Goal: Task Accomplishment & Management: Use online tool/utility

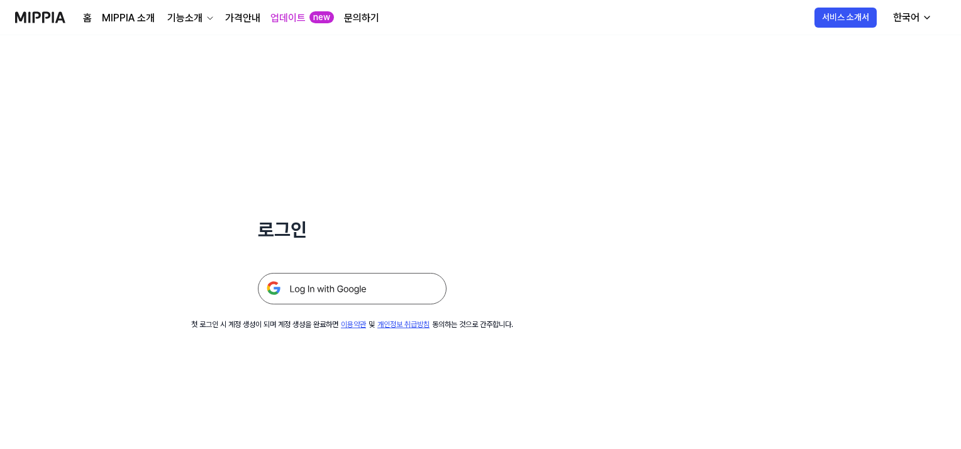
click at [350, 282] on img at bounding box center [352, 288] width 189 height 31
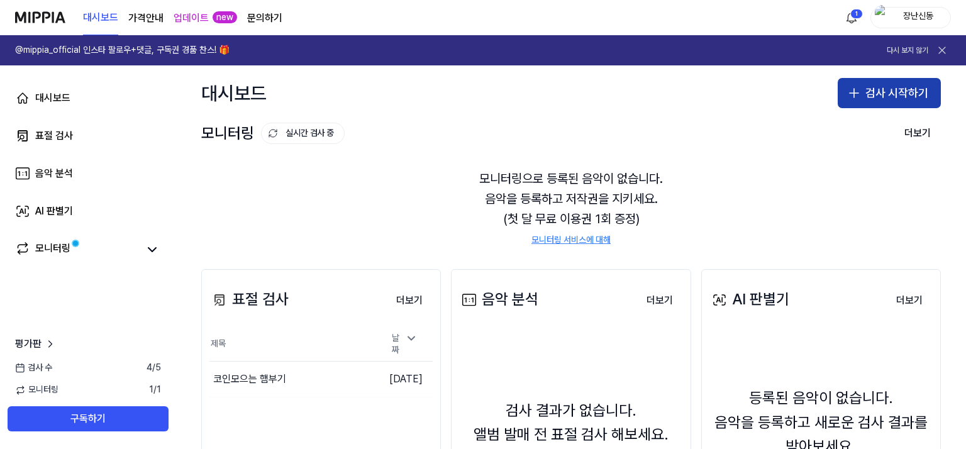
click at [888, 86] on button "검사 시작하기" at bounding box center [889, 93] width 103 height 30
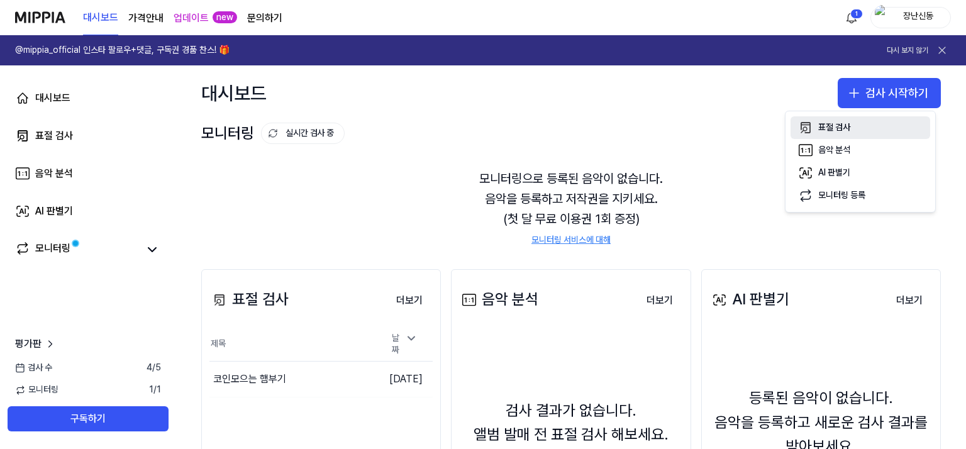
click at [841, 126] on div "표절 검사" at bounding box center [835, 127] width 32 height 13
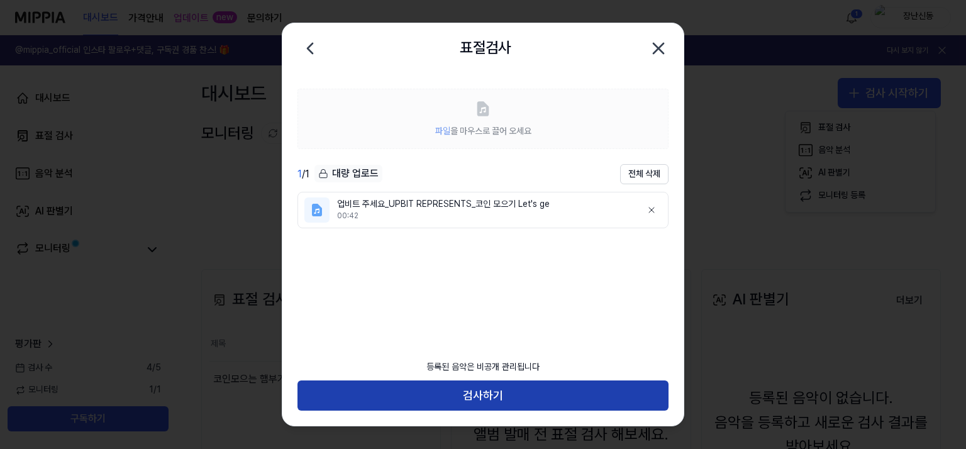
click at [508, 395] on button "검사하기" at bounding box center [483, 396] width 371 height 30
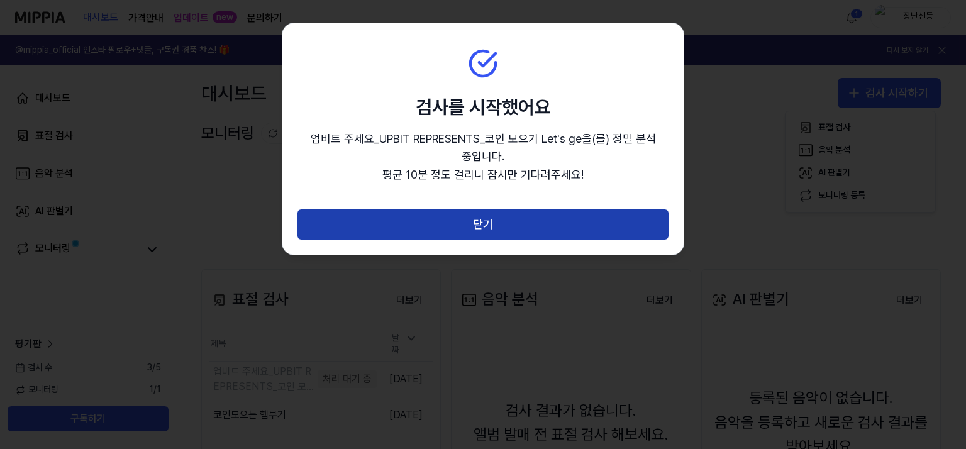
click at [525, 227] on button "닫기" at bounding box center [483, 225] width 371 height 30
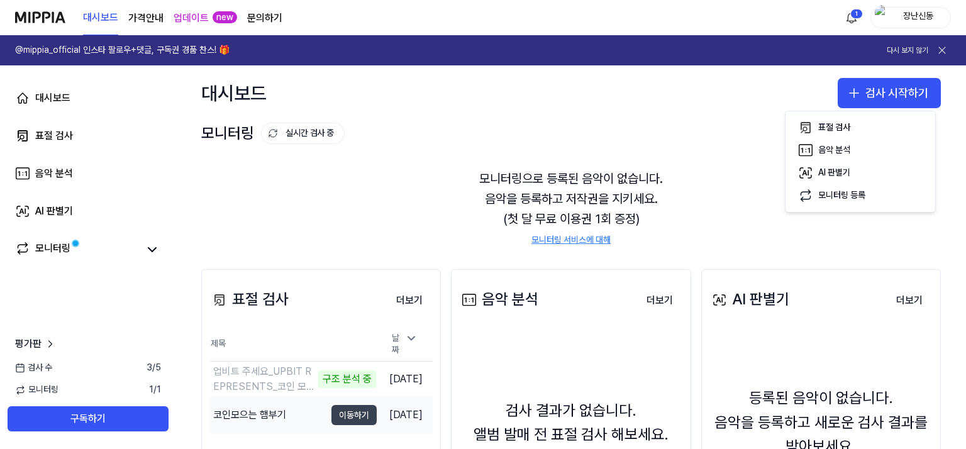
click at [345, 412] on button "이동하기" at bounding box center [354, 415] width 45 height 20
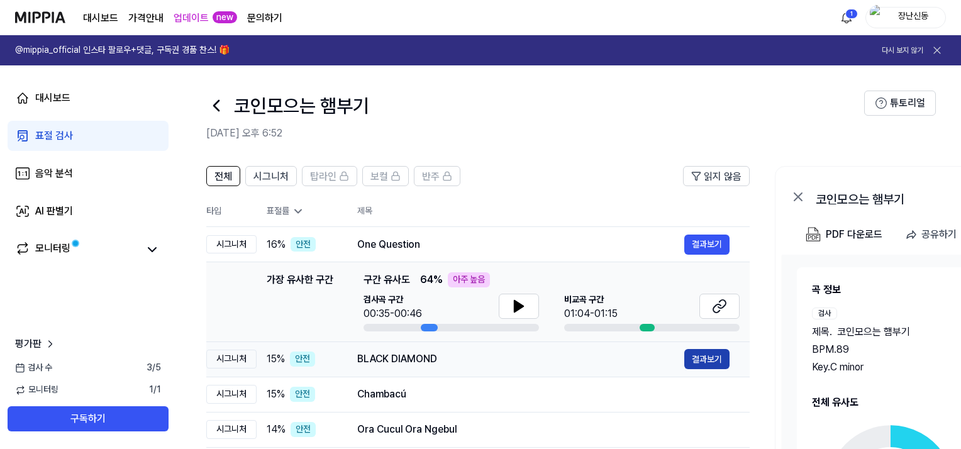
click at [711, 359] on button "결과보기" at bounding box center [707, 359] width 45 height 20
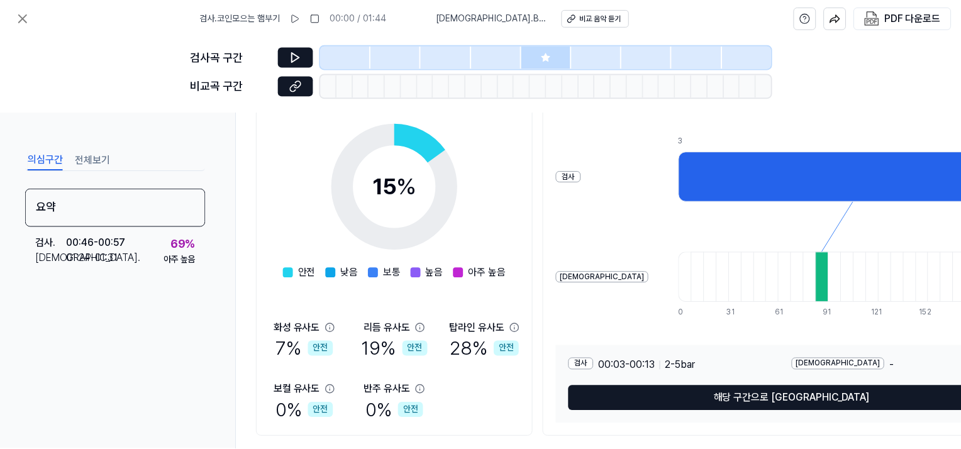
scroll to position [222, 0]
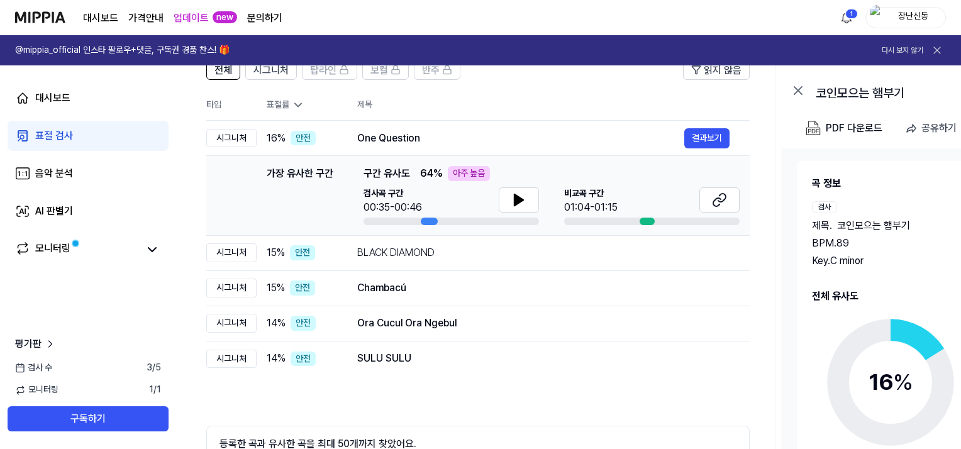
scroll to position [109, 0]
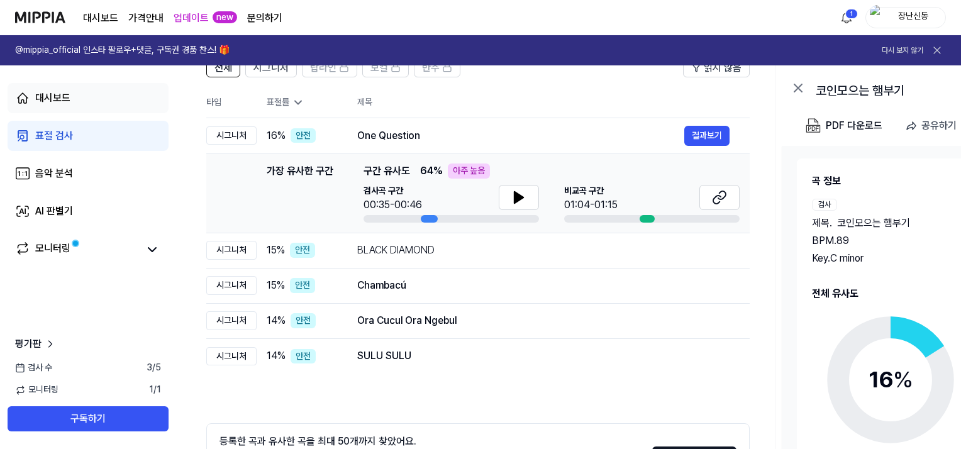
click at [53, 107] on link "대시보드" at bounding box center [88, 98] width 161 height 30
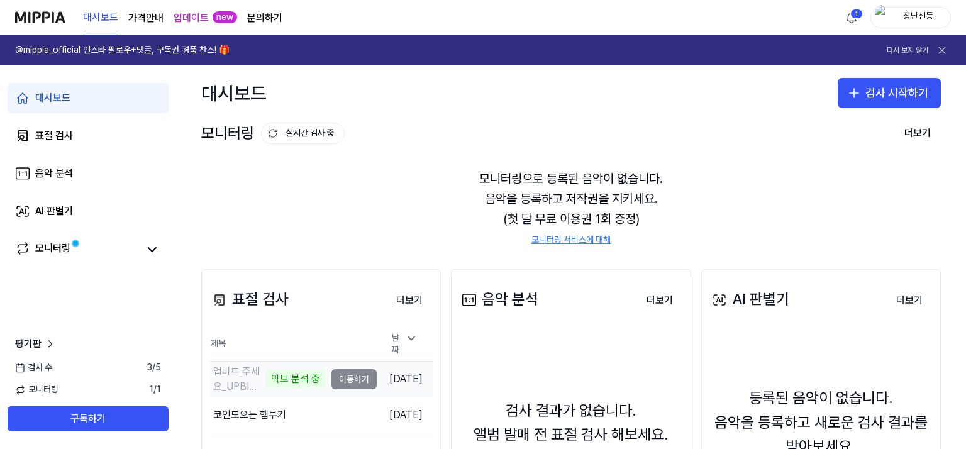
click at [328, 378] on td "업비트 주세요_UPBIT REPRESENTS_코인 모으기 Let's ge 악보 분석 중 이동하기" at bounding box center [293, 379] width 167 height 35
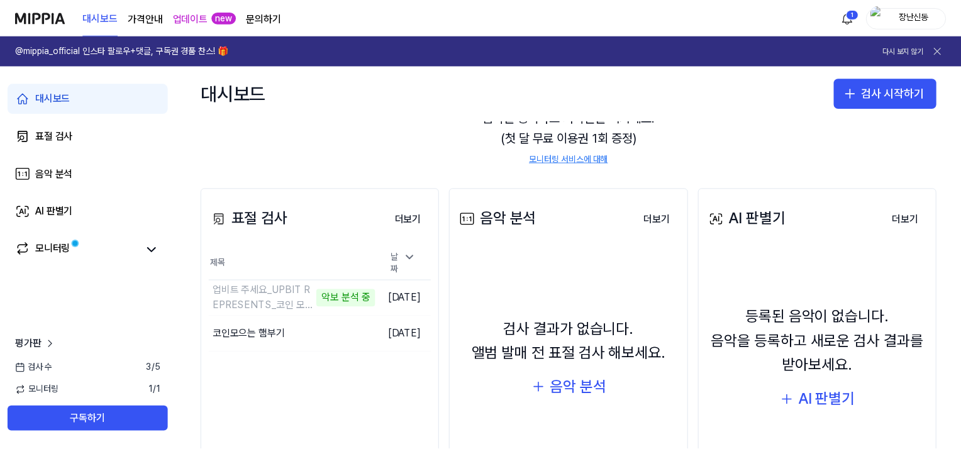
scroll to position [80, 0]
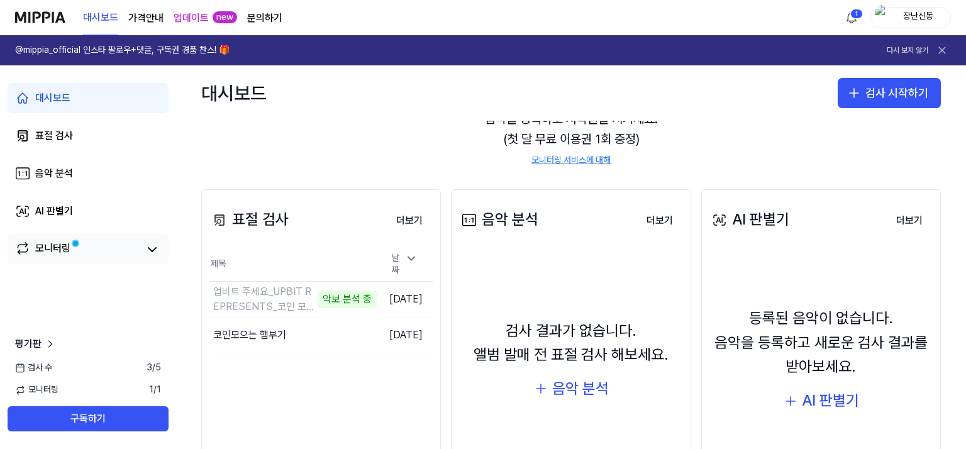
click at [111, 246] on link "모니터링" at bounding box center [76, 250] width 123 height 18
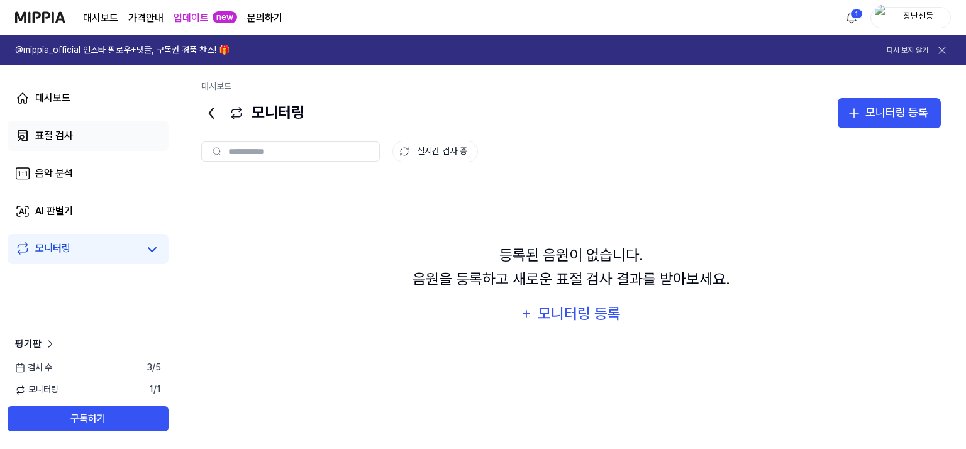
click at [62, 137] on div "표절 검사" at bounding box center [54, 135] width 38 height 15
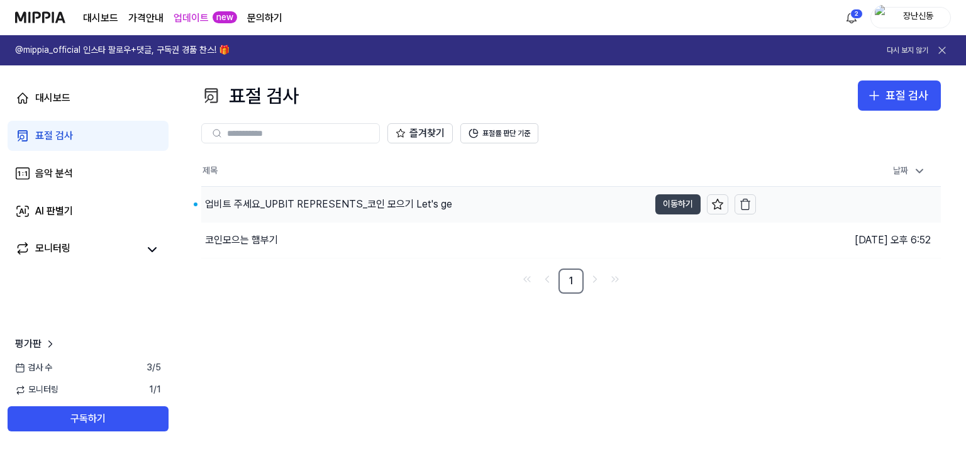
click at [691, 200] on button "이동하기" at bounding box center [678, 204] width 45 height 20
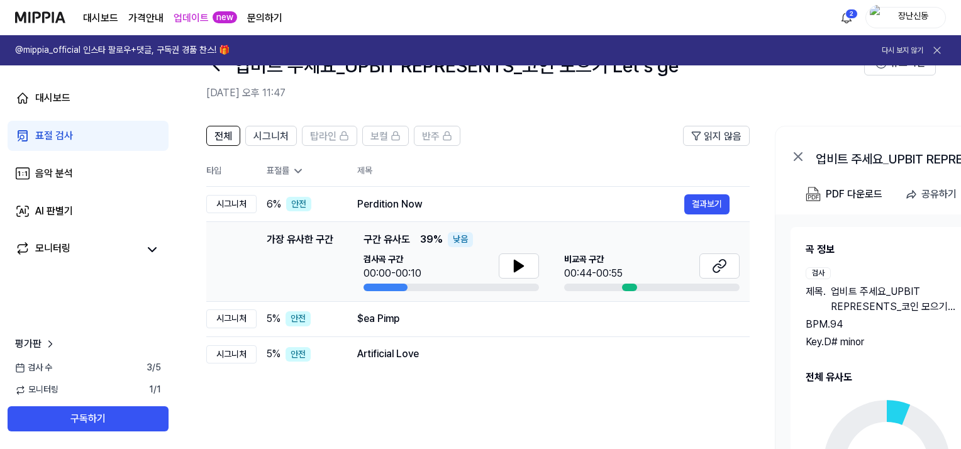
scroll to position [15, 0]
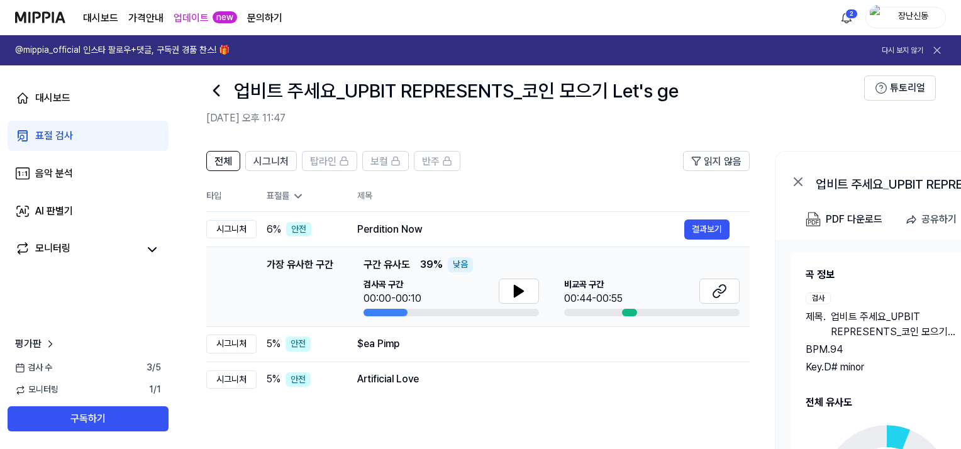
click at [208, 92] on icon at bounding box center [216, 91] width 20 height 20
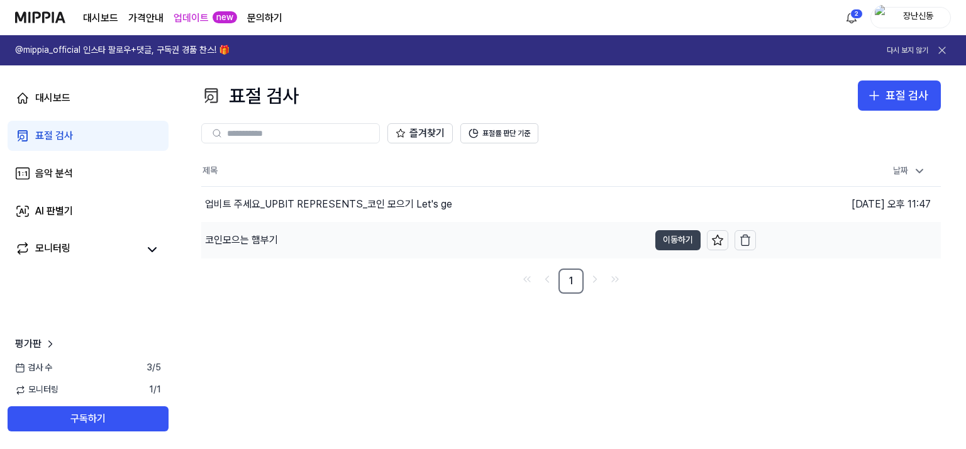
click at [673, 242] on button "이동하기" at bounding box center [678, 240] width 45 height 20
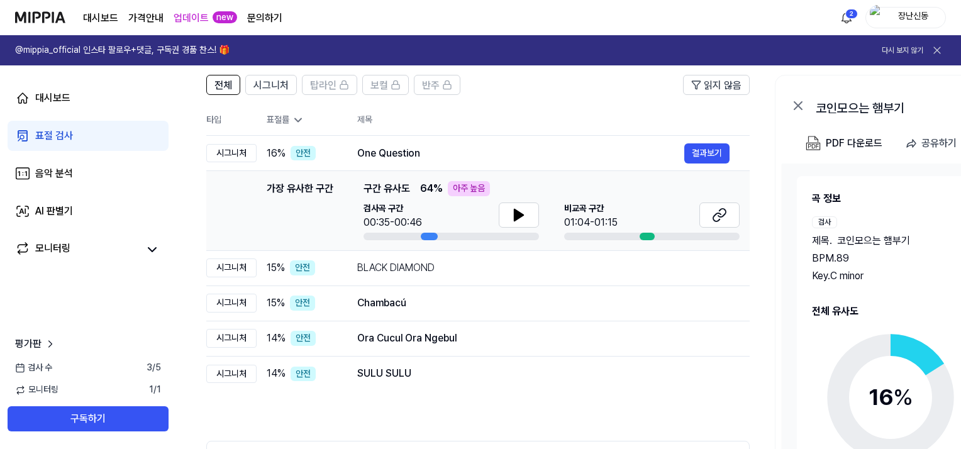
scroll to position [89, 0]
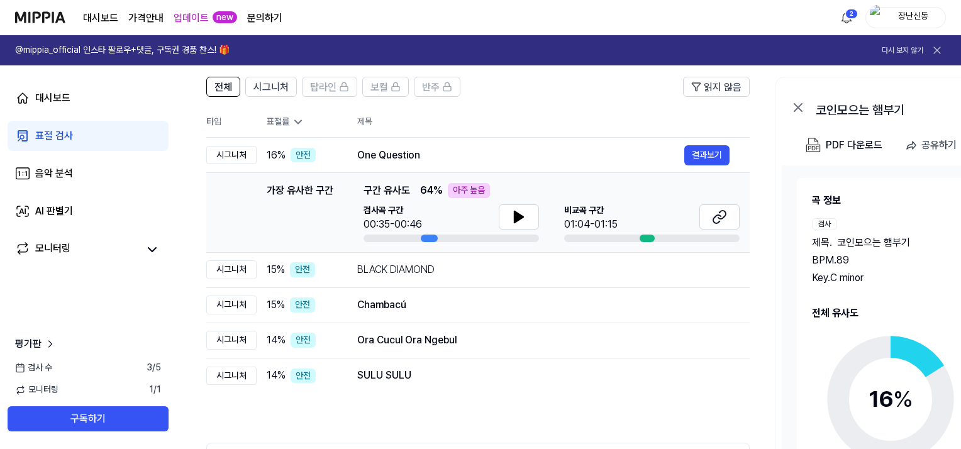
click at [297, 123] on icon at bounding box center [298, 122] width 6 height 3
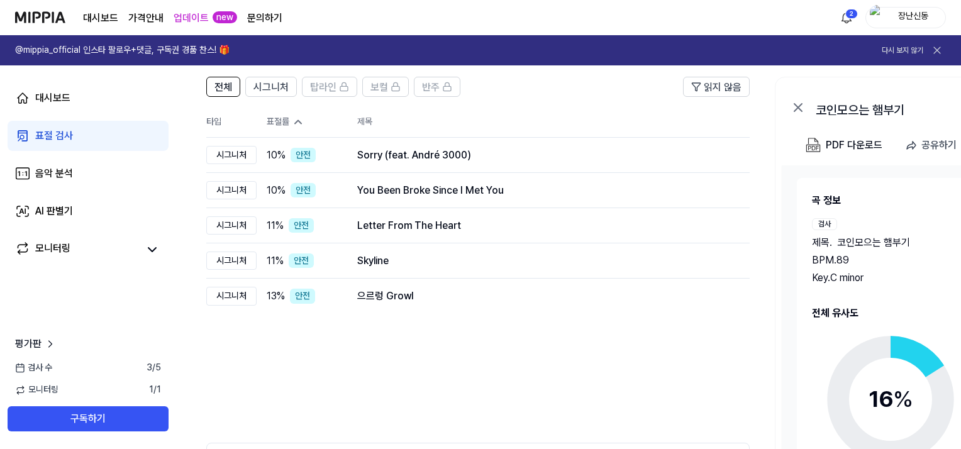
click at [300, 125] on icon at bounding box center [298, 122] width 13 height 13
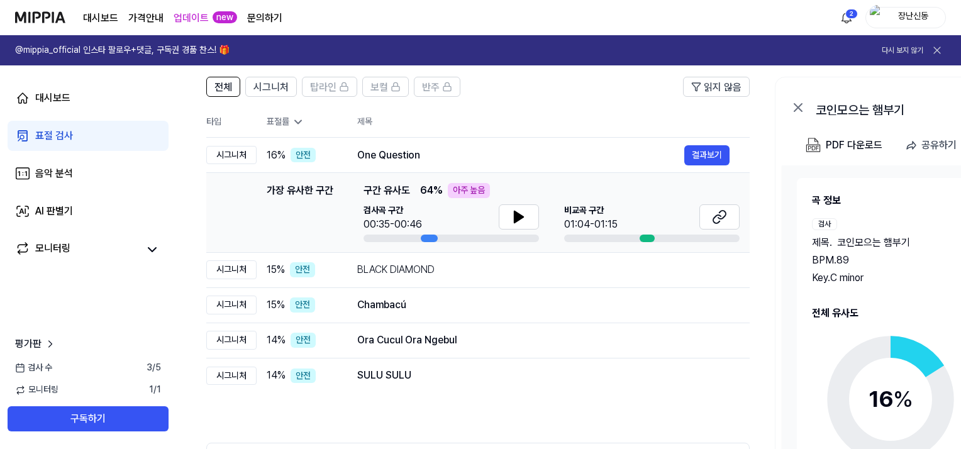
click at [300, 123] on icon at bounding box center [298, 122] width 6 height 3
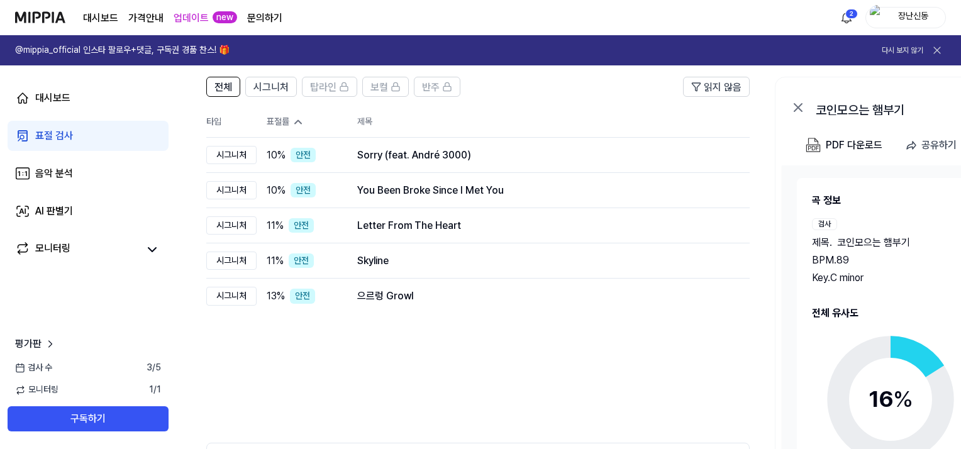
click at [294, 124] on icon at bounding box center [298, 122] width 13 height 13
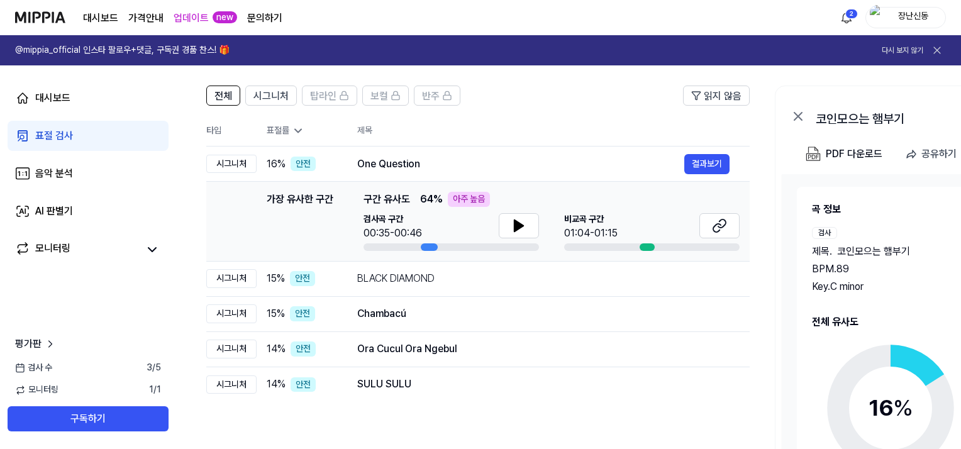
scroll to position [77, 0]
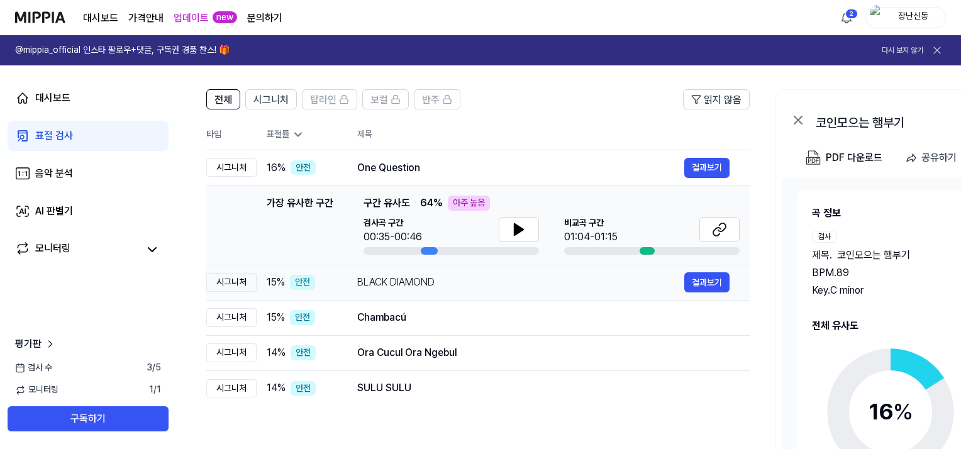
click at [366, 273] on div "BLACK DIAMOND 결과보기" at bounding box center [543, 282] width 372 height 20
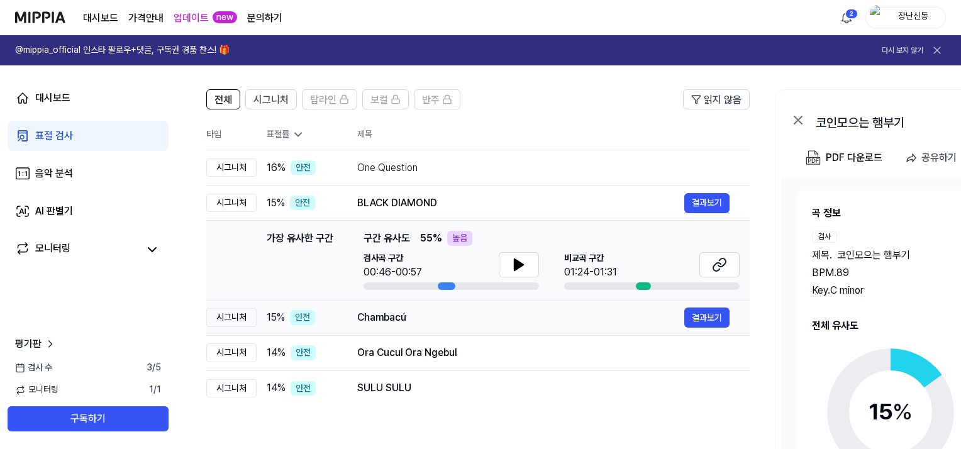
click at [373, 327] on div "Chambacú 결과보기" at bounding box center [543, 318] width 372 height 20
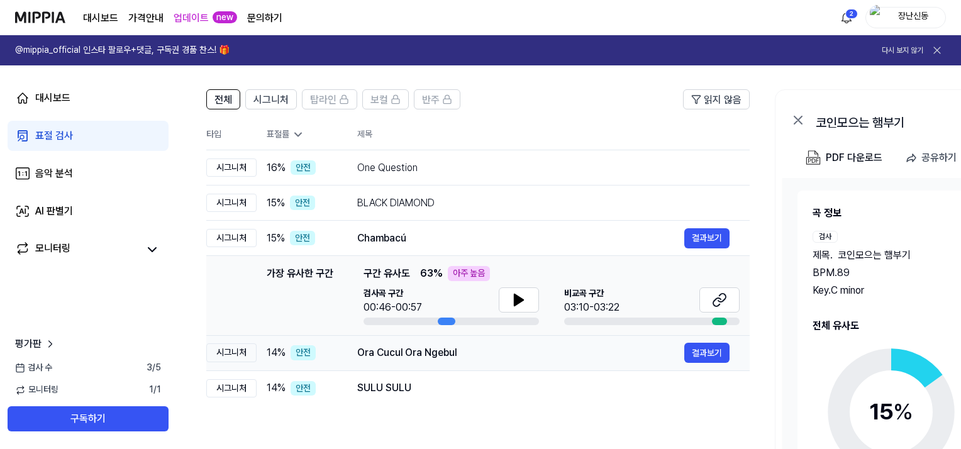
click at [379, 347] on div "Ora Cucul Ora Ngebul" at bounding box center [520, 352] width 327 height 15
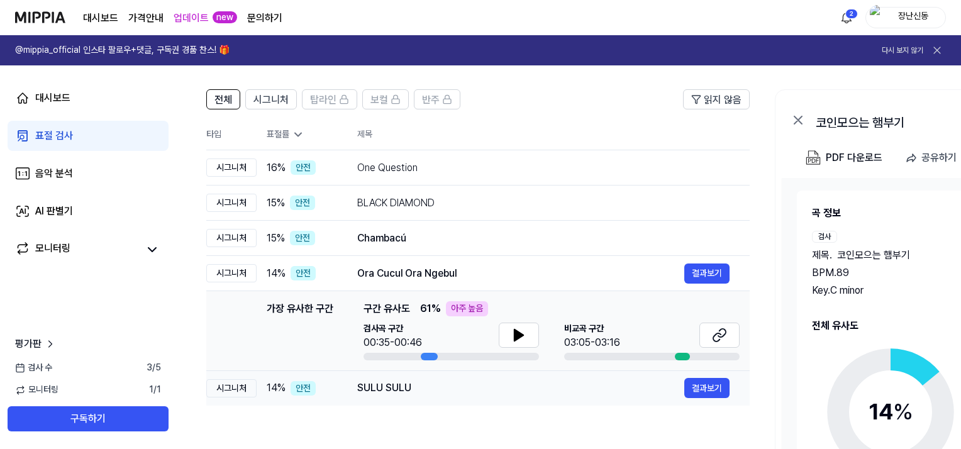
click at [379, 388] on div "SULU SULU" at bounding box center [520, 388] width 327 height 15
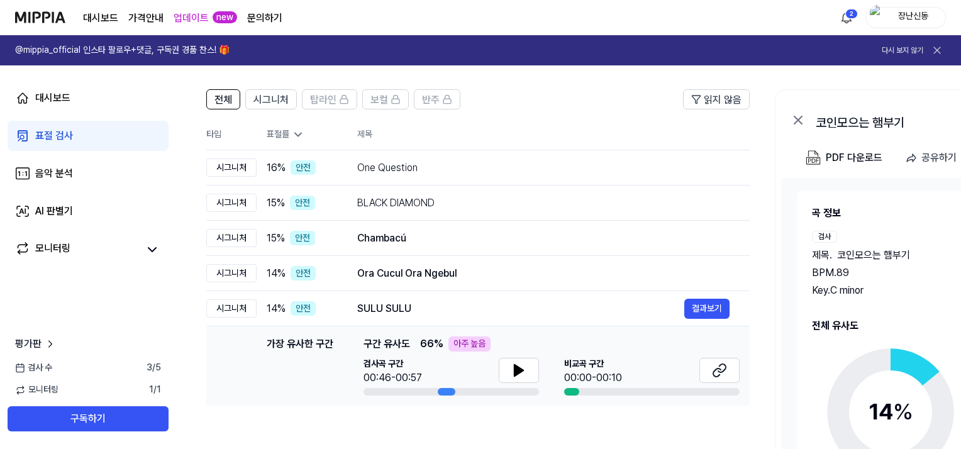
click at [472, 342] on div "아주 높음" at bounding box center [470, 344] width 42 height 15
drag, startPoint x: 60, startPoint y: 137, endPoint x: 48, endPoint y: 103, distance: 35.4
click at [48, 103] on div "대시보드" at bounding box center [52, 98] width 35 height 15
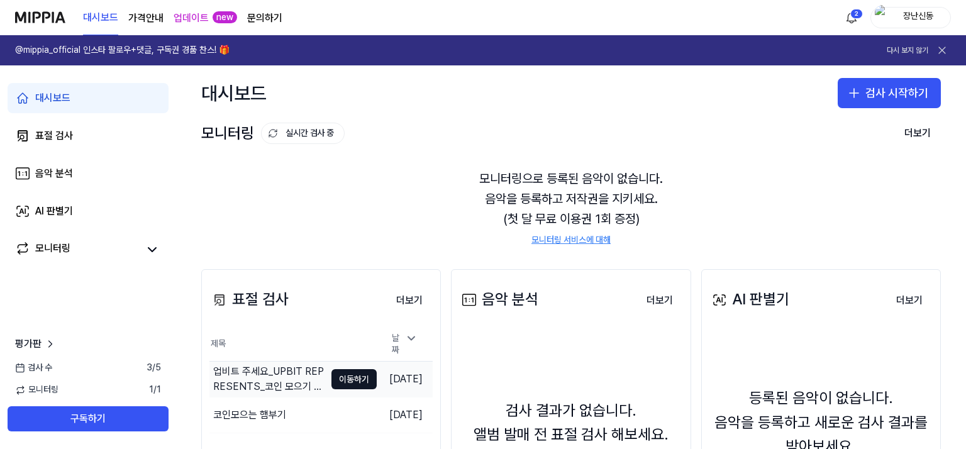
click at [283, 377] on div "업비트 주세요_UPBIT REPRESENTS_코인 모으기 Let's ge" at bounding box center [269, 379] width 112 height 30
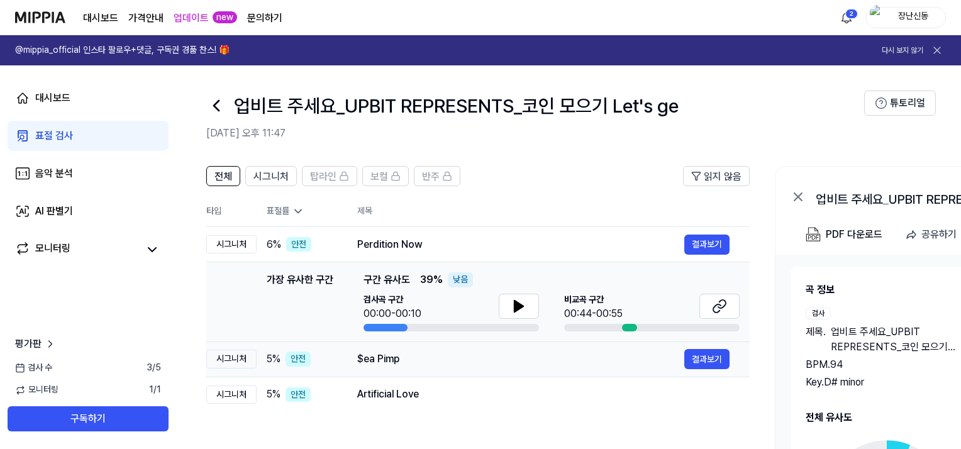
click at [400, 364] on div "$ea Pimp" at bounding box center [520, 359] width 327 height 15
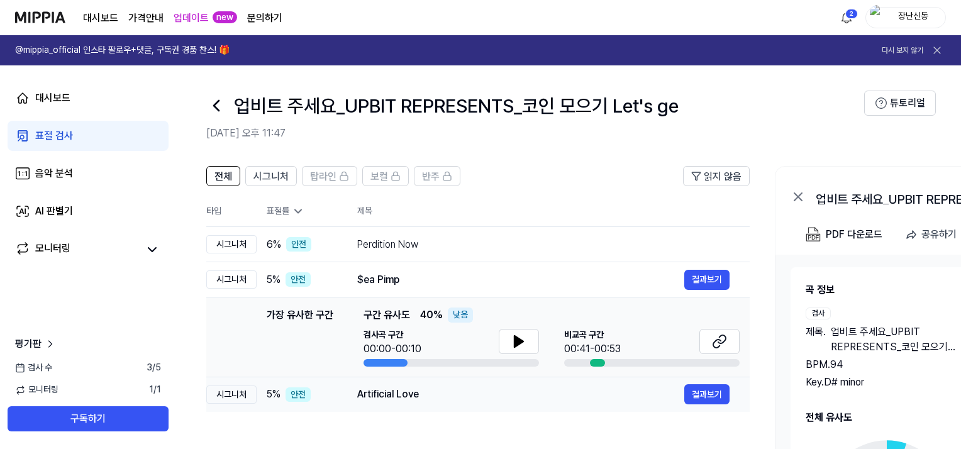
click at [417, 386] on div "Artificial Love 결과보기" at bounding box center [543, 394] width 372 height 20
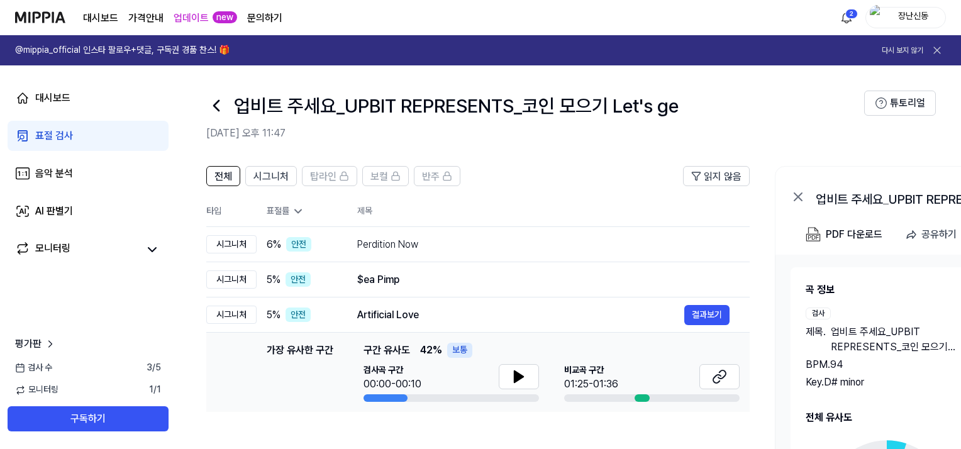
click at [46, 18] on img at bounding box center [40, 17] width 50 height 35
